Goal: Information Seeking & Learning: Learn about a topic

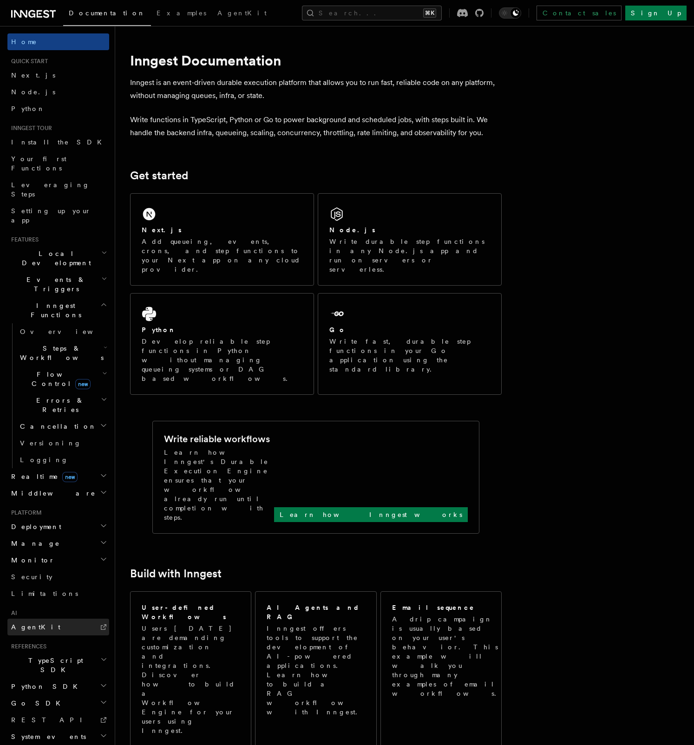
click at [66, 619] on link "AgentKit" at bounding box center [58, 627] width 102 height 17
